Goal: Find specific page/section

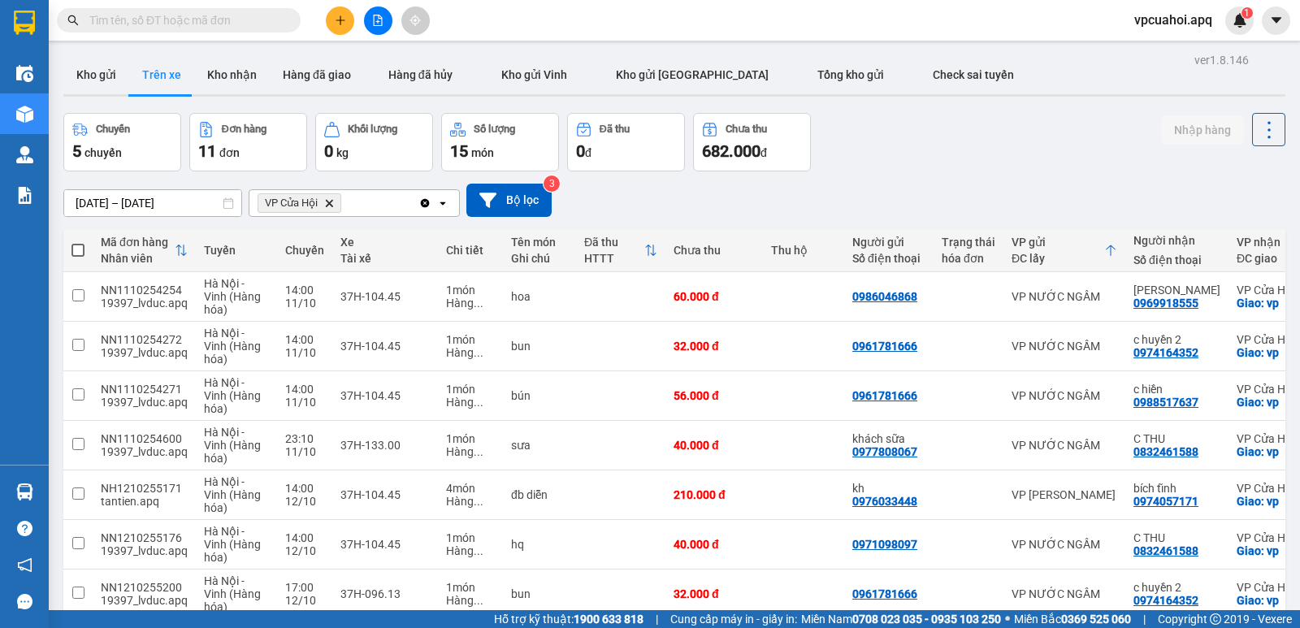
scroll to position [75, 0]
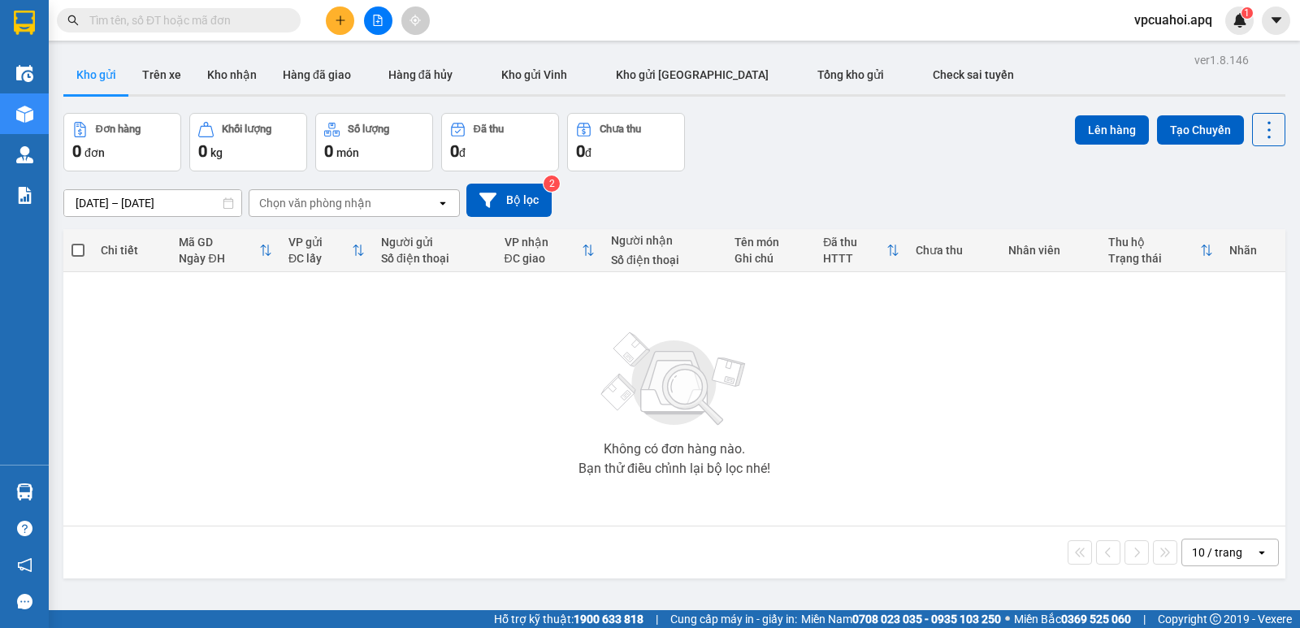
click at [128, 22] on input "text" at bounding box center [185, 20] width 192 height 18
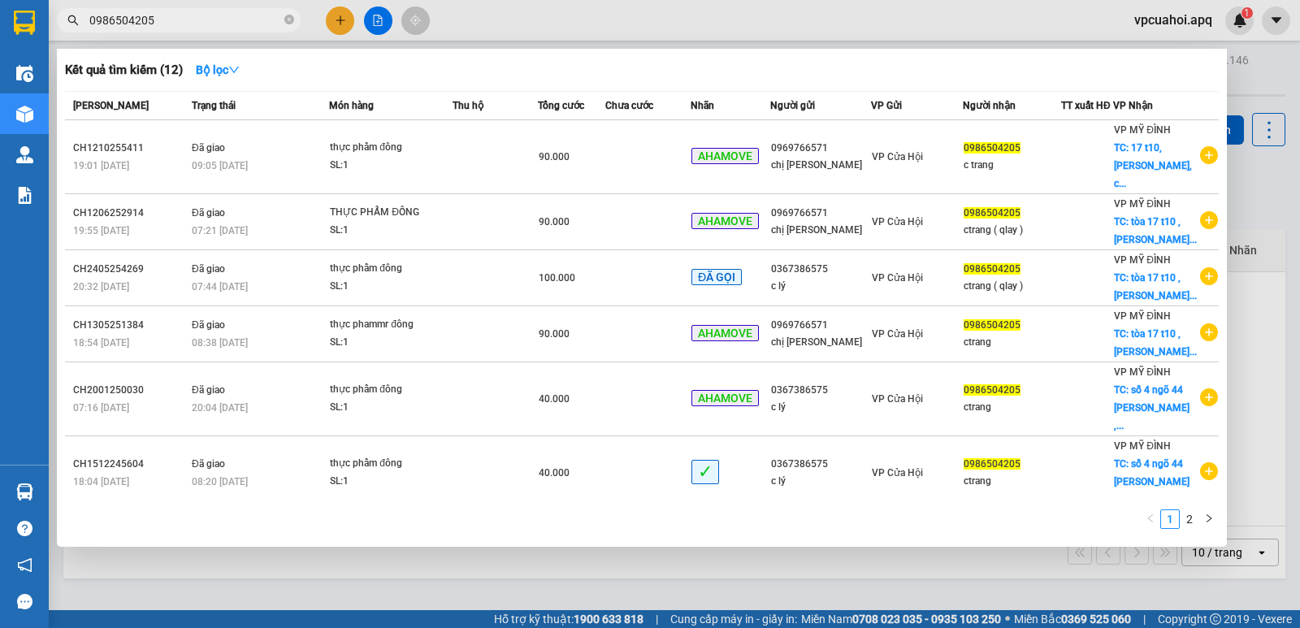
type input "0986504205"
